Goal: Information Seeking & Learning: Stay updated

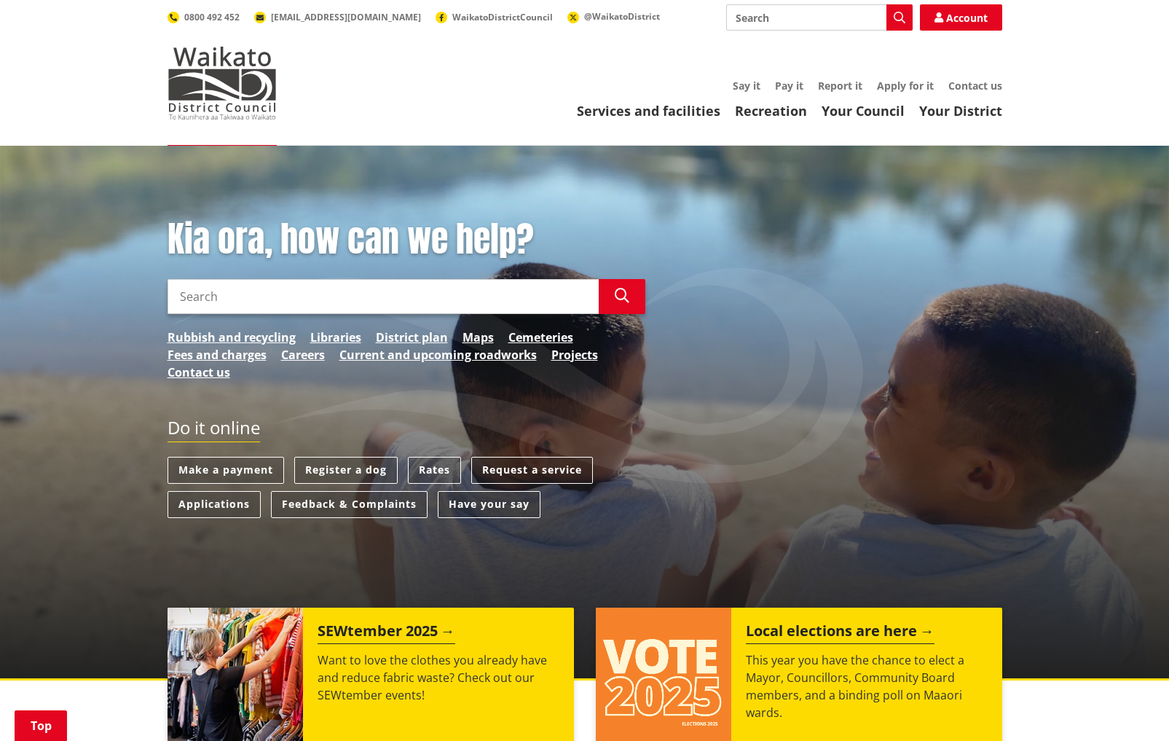
scroll to position [364, 0]
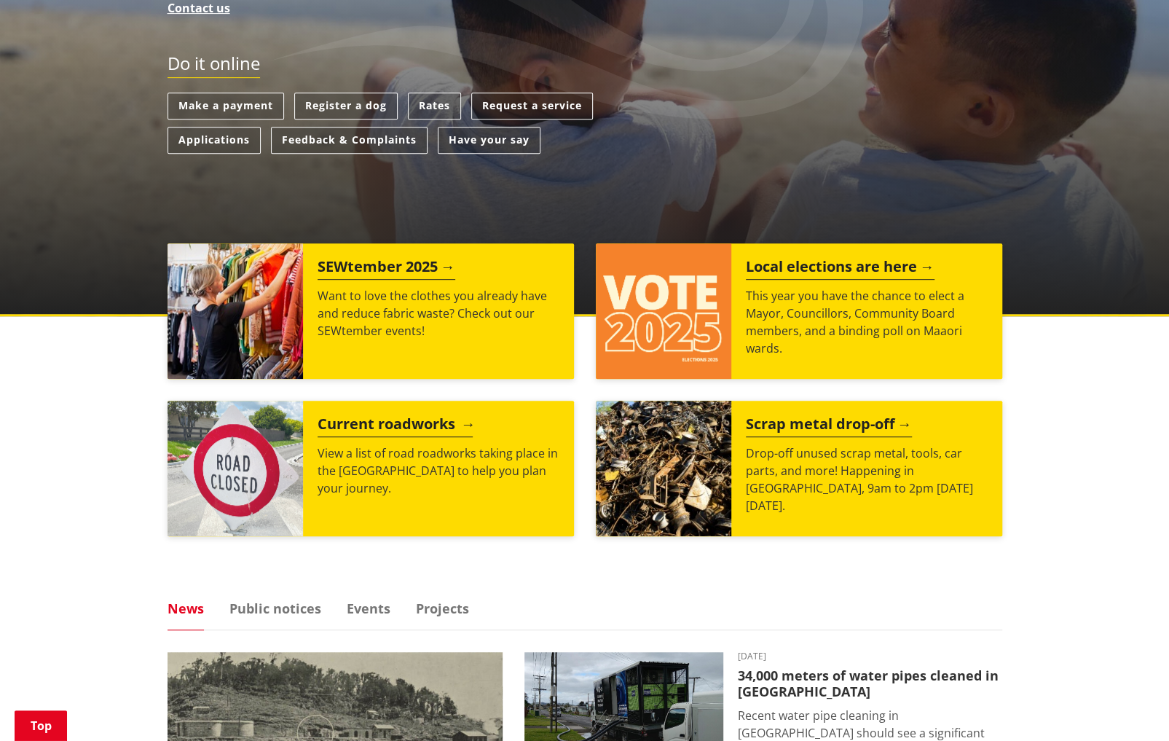
click at [433, 420] on h2 "Current roadworks" at bounding box center [395, 426] width 155 height 22
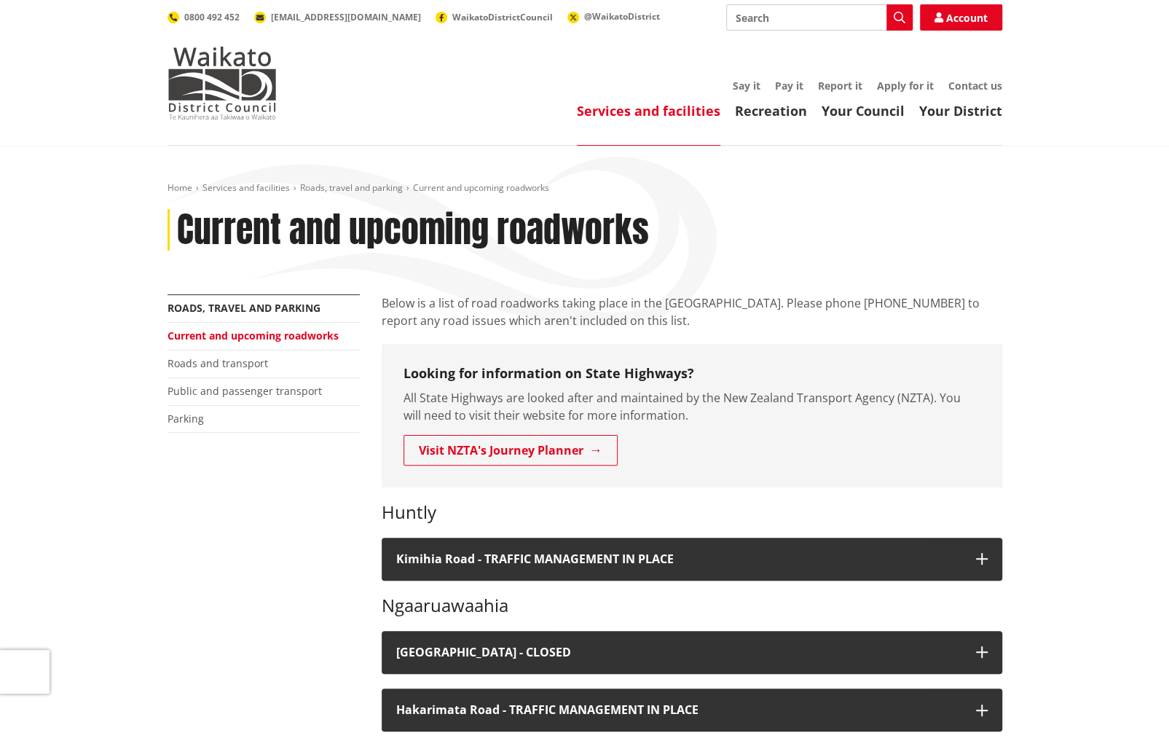
scroll to position [291, 0]
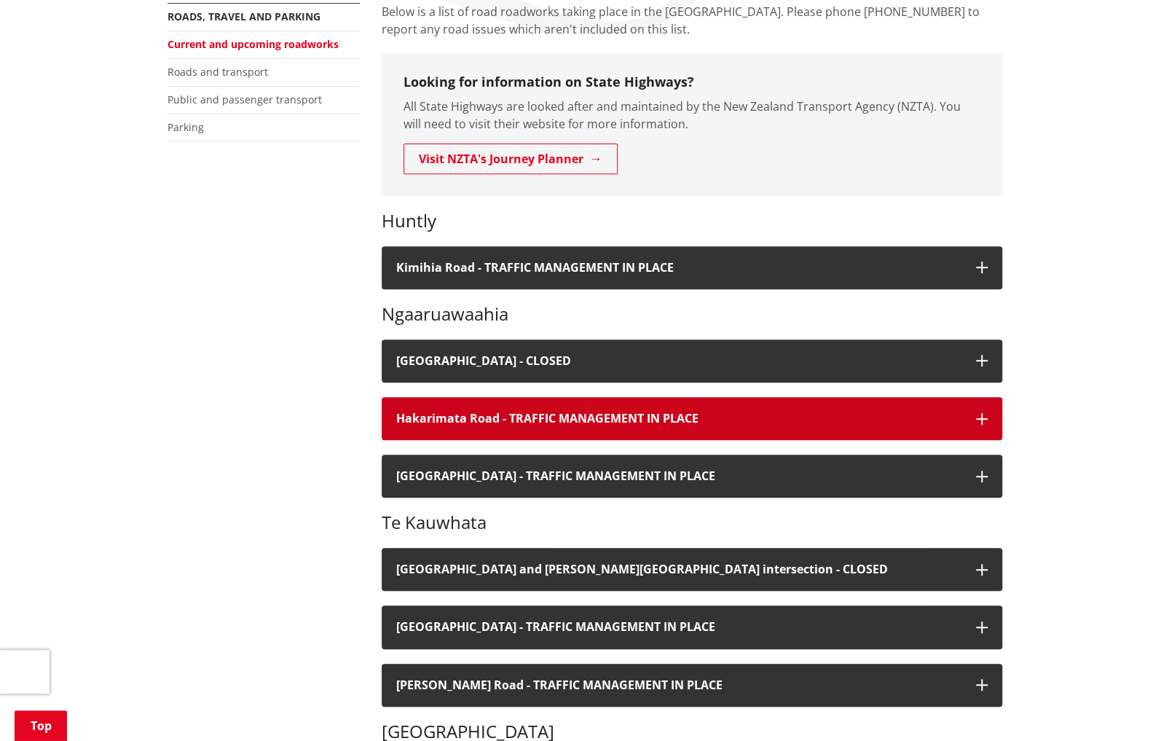
click at [522, 412] on h4 "Hakarimata Road - TRAFFIC MANAGEMENT IN PLACE" at bounding box center [678, 419] width 565 height 14
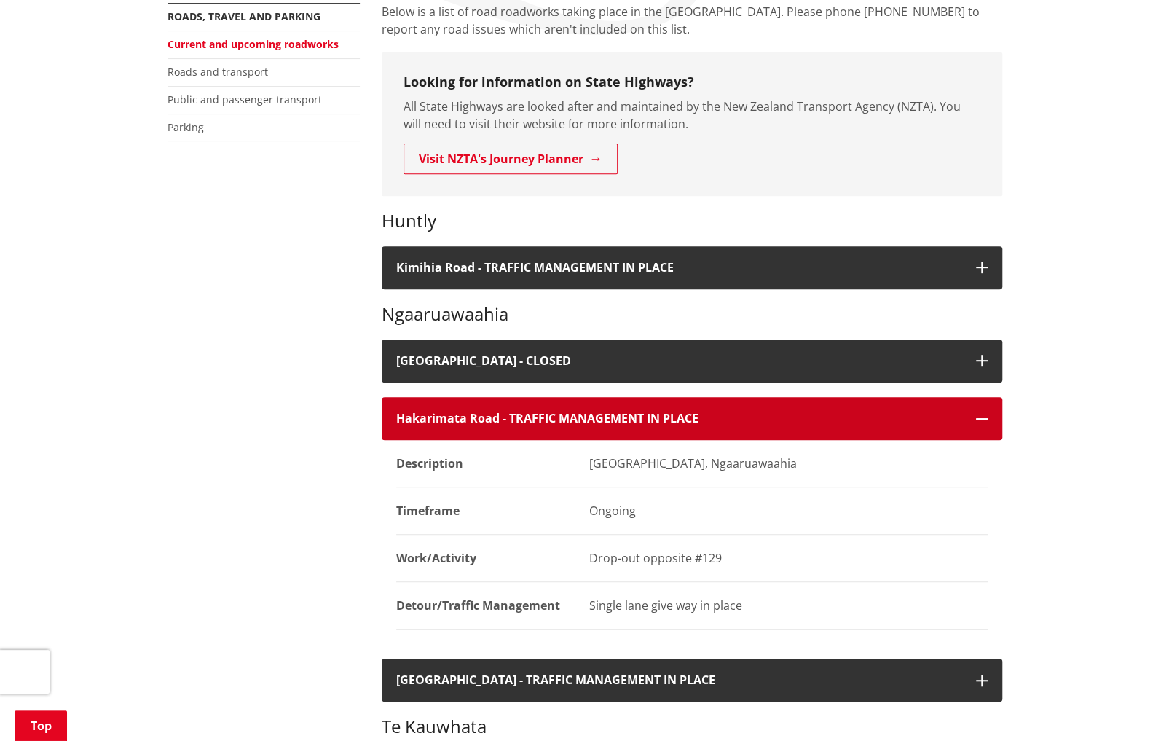
click at [522, 413] on h4 "Hakarimata Road - TRAFFIC MANAGEMENT IN PLACE" at bounding box center [678, 419] width 565 height 14
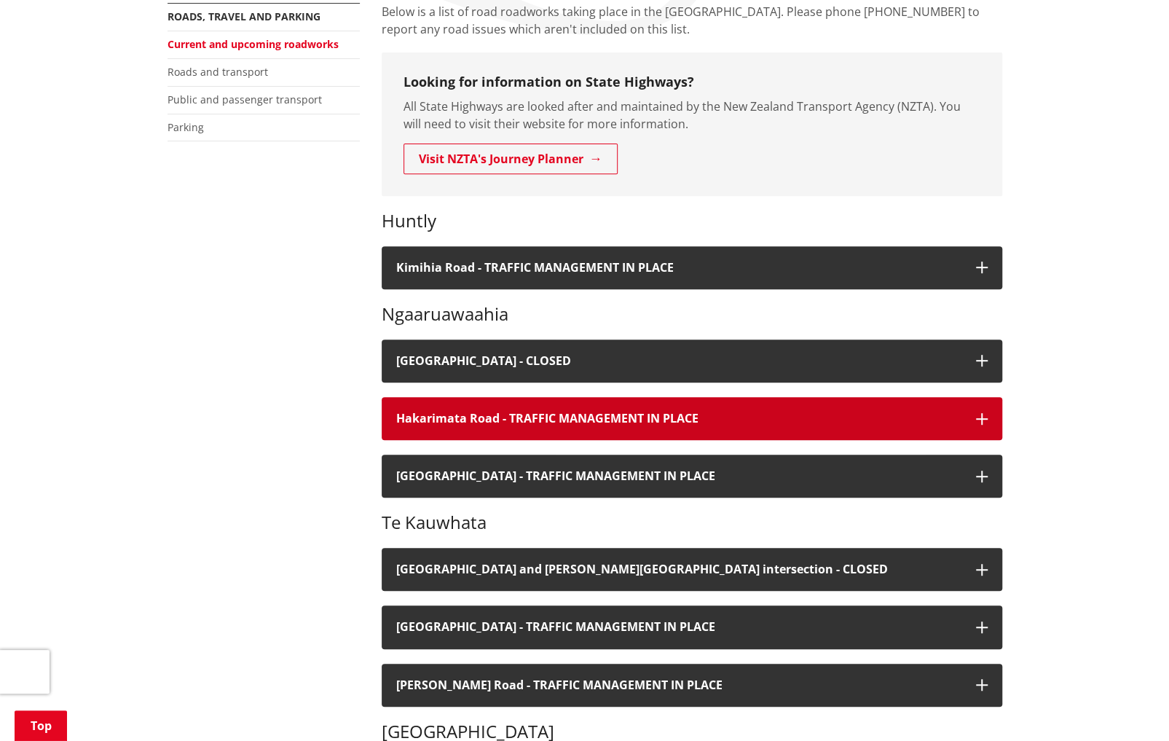
click at [537, 414] on h4 "Hakarimata Road - TRAFFIC MANAGEMENT IN PLACE" at bounding box center [678, 419] width 565 height 14
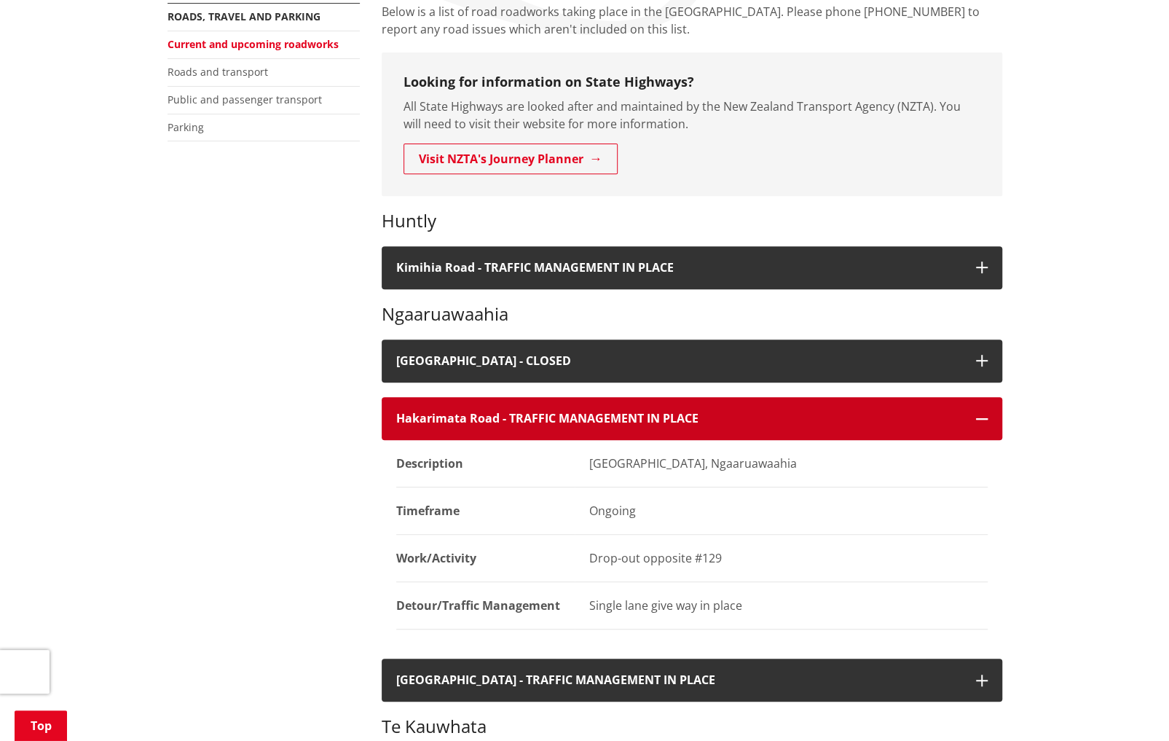
click at [537, 414] on h4 "Hakarimata Road - TRAFFIC MANAGEMENT IN PLACE" at bounding box center [678, 419] width 565 height 14
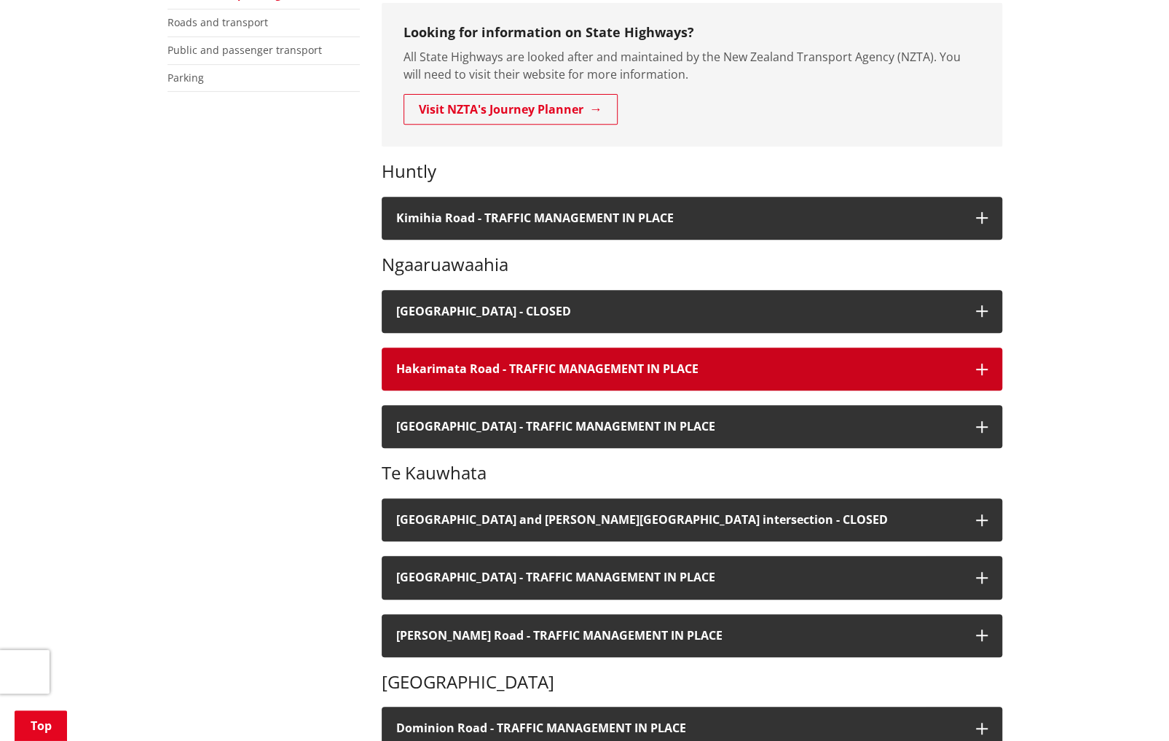
scroll to position [364, 0]
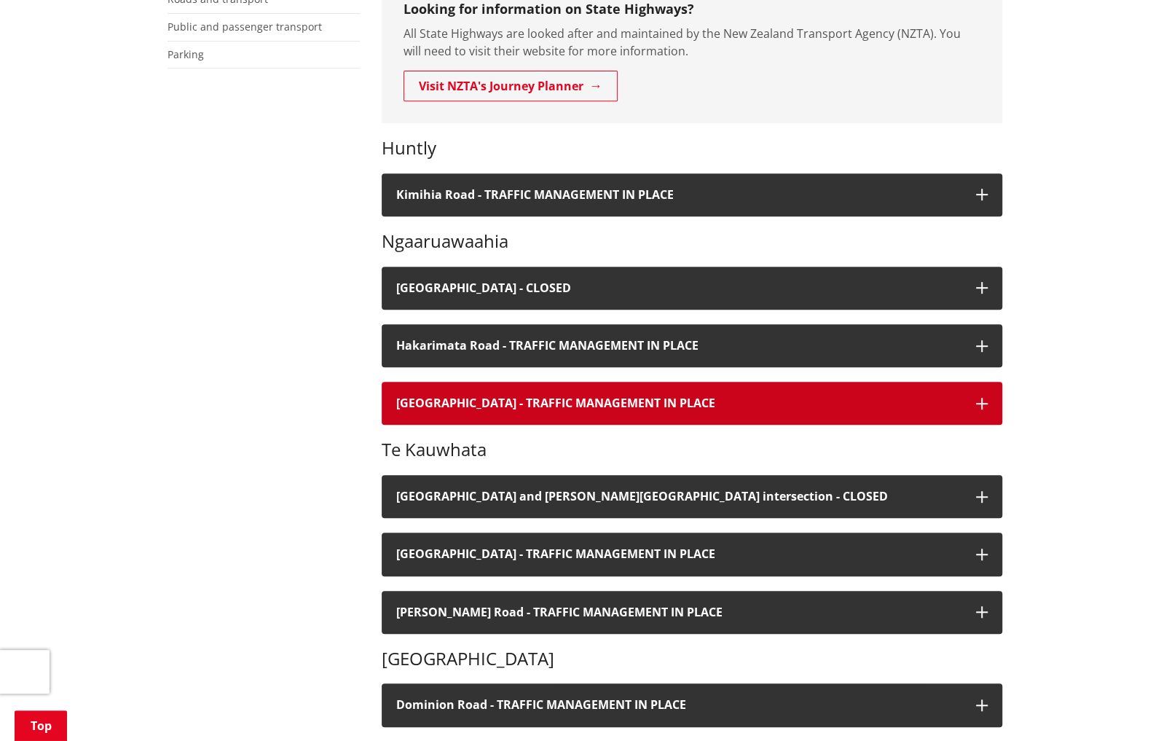
click at [415, 396] on h4 "[GEOGRAPHIC_DATA] - TRAFFIC MANAGEMENT IN PLACE" at bounding box center [678, 403] width 565 height 14
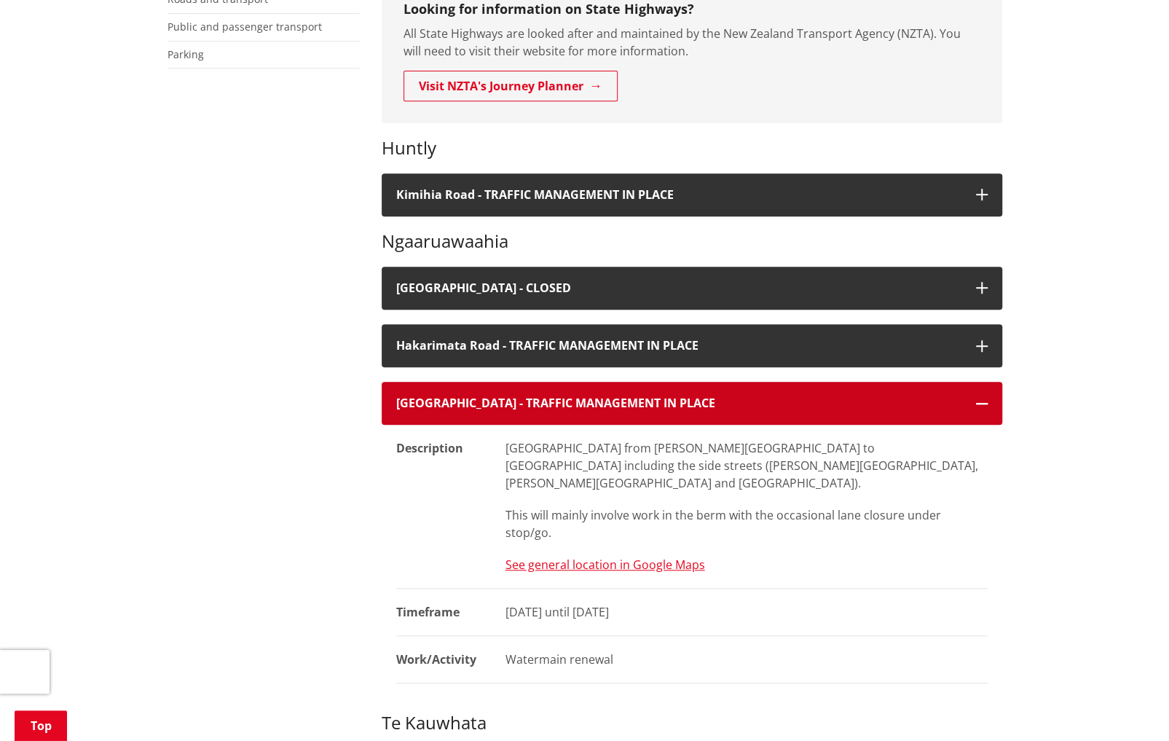
click at [417, 402] on h4 "[GEOGRAPHIC_DATA] - TRAFFIC MANAGEMENT IN PLACE" at bounding box center [678, 403] width 565 height 14
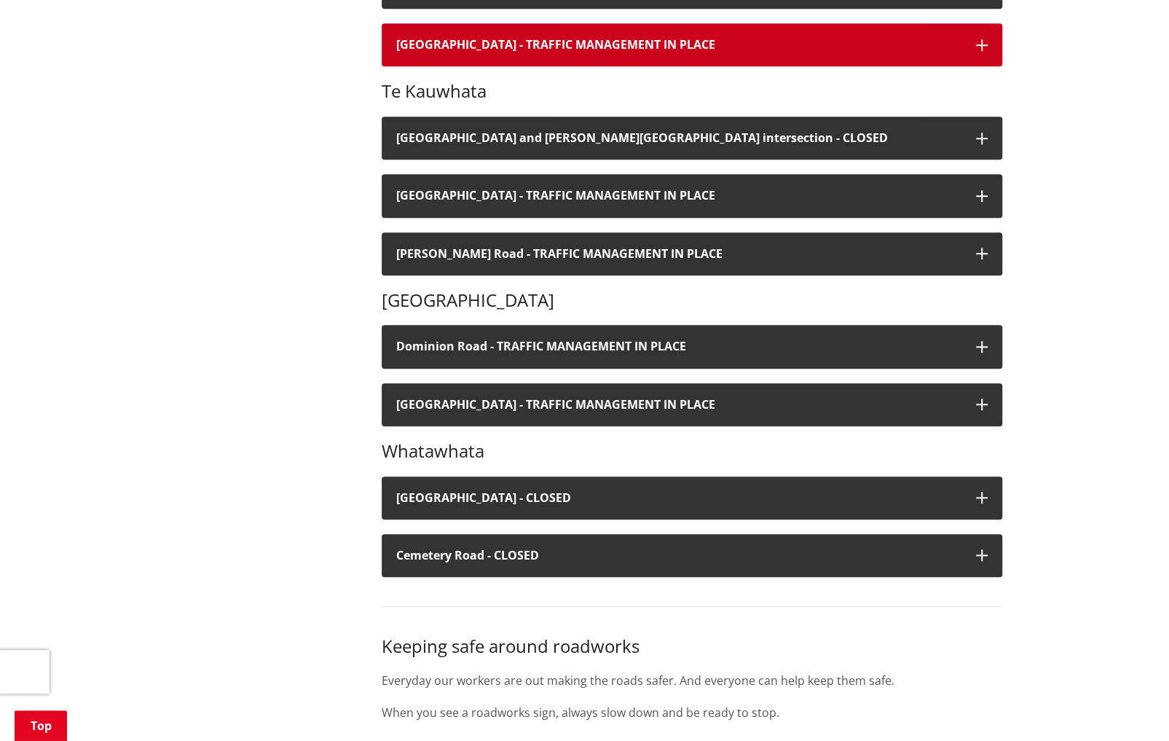
scroll to position [728, 0]
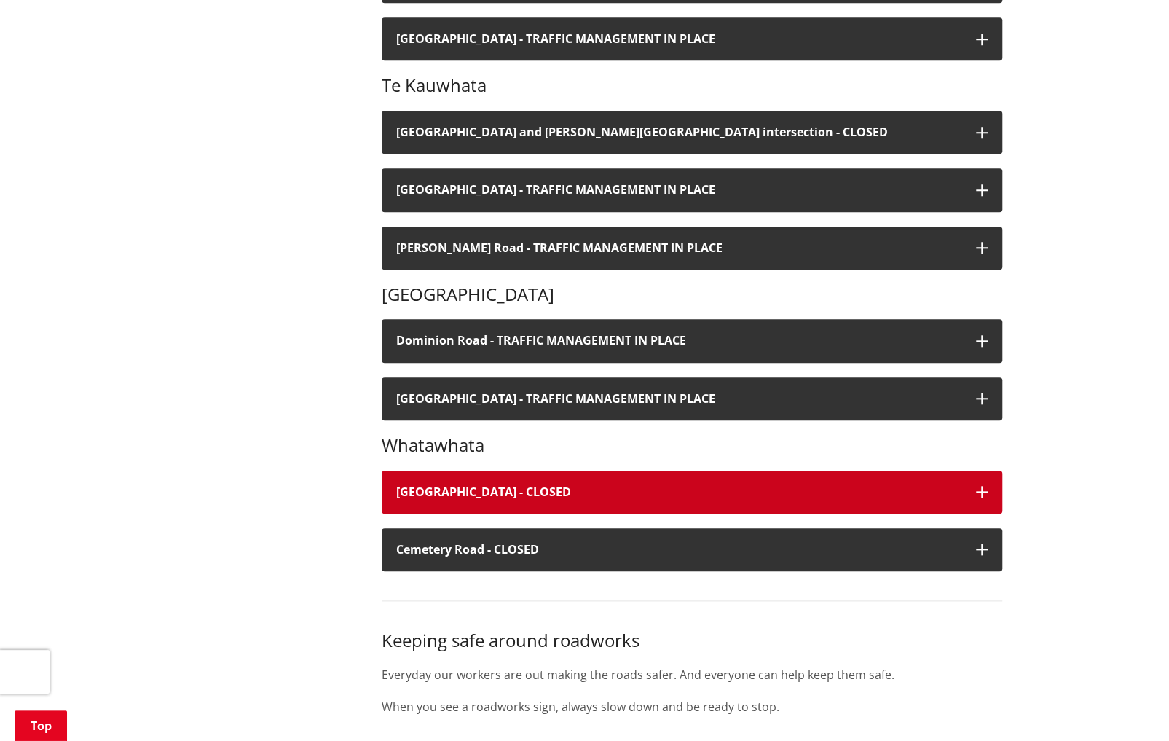
click at [402, 485] on h4 "[GEOGRAPHIC_DATA] - CLOSED" at bounding box center [678, 492] width 565 height 14
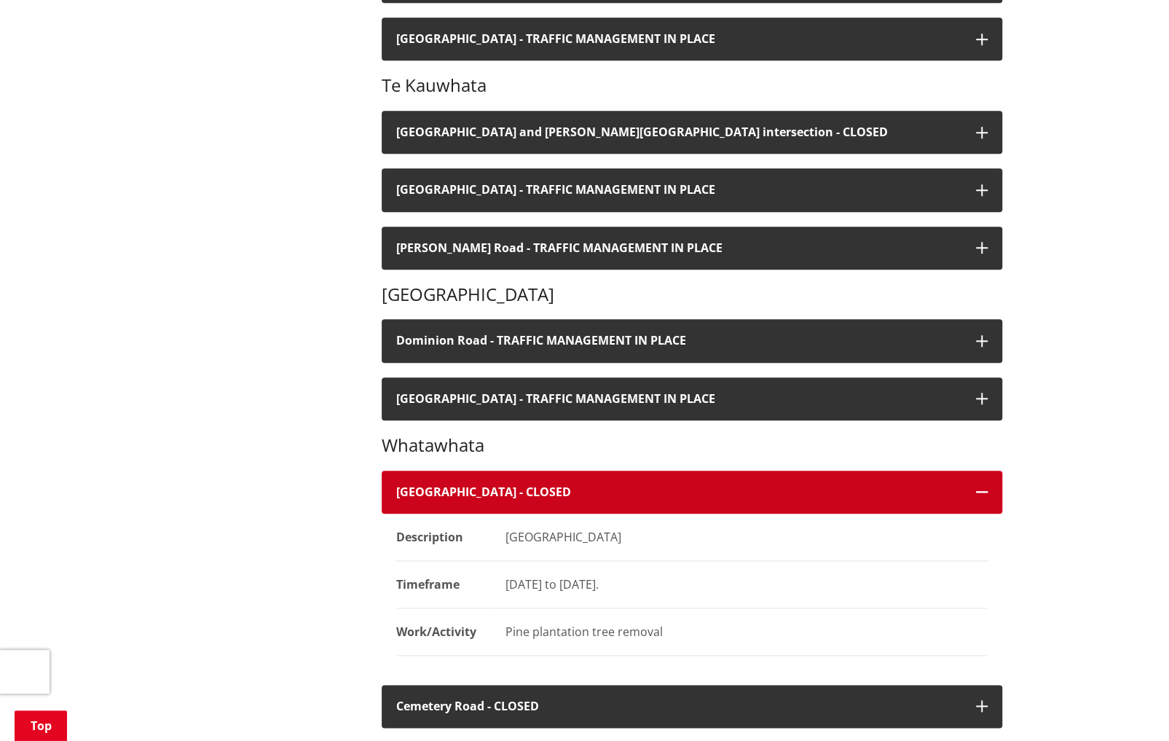
click at [593, 487] on h4 "[GEOGRAPHIC_DATA] - CLOSED" at bounding box center [678, 492] width 565 height 14
